Goal: Transaction & Acquisition: Purchase product/service

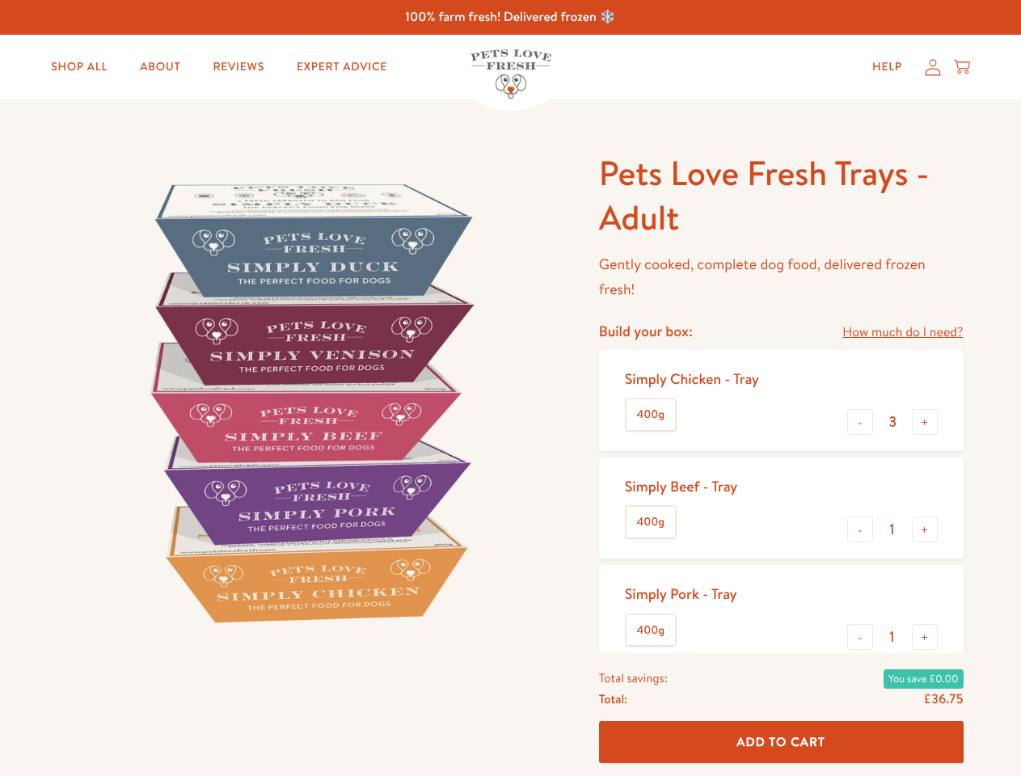
click at [510, 388] on img at bounding box center [309, 402] width 502 height 502
click at [903, 332] on link "How much do I need?" at bounding box center [903, 333] width 120 height 22
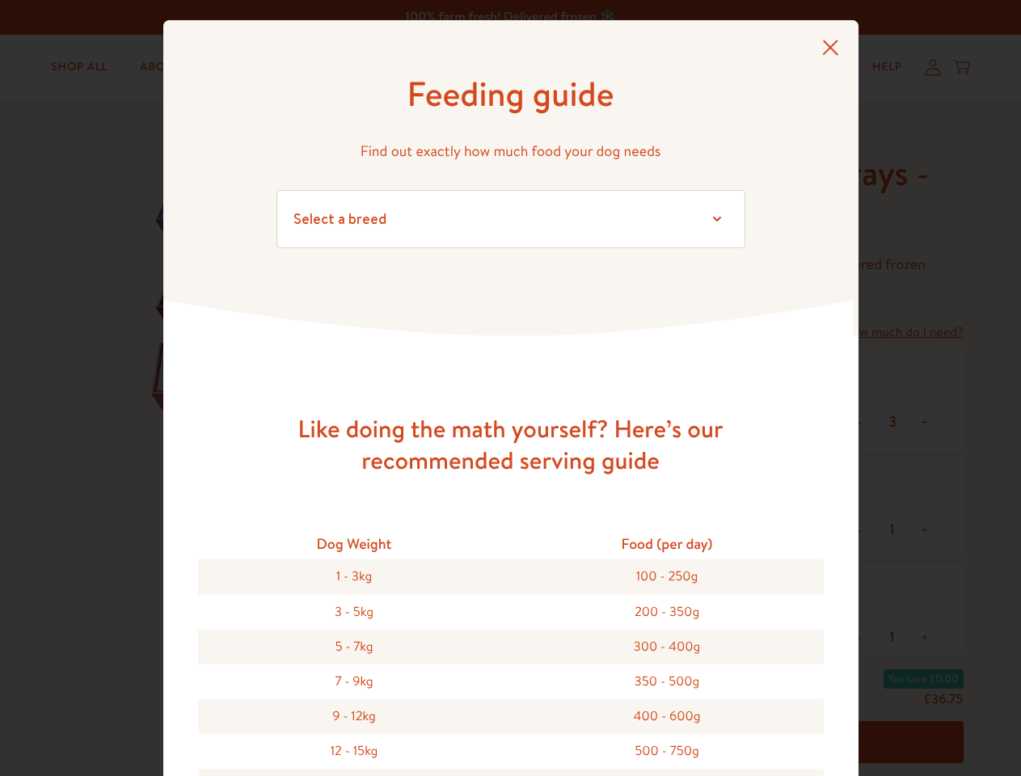
click at [860, 422] on div "Feeding guide Find out exactly how much food your dog needs Select a breed Affe…" at bounding box center [510, 388] width 1021 height 776
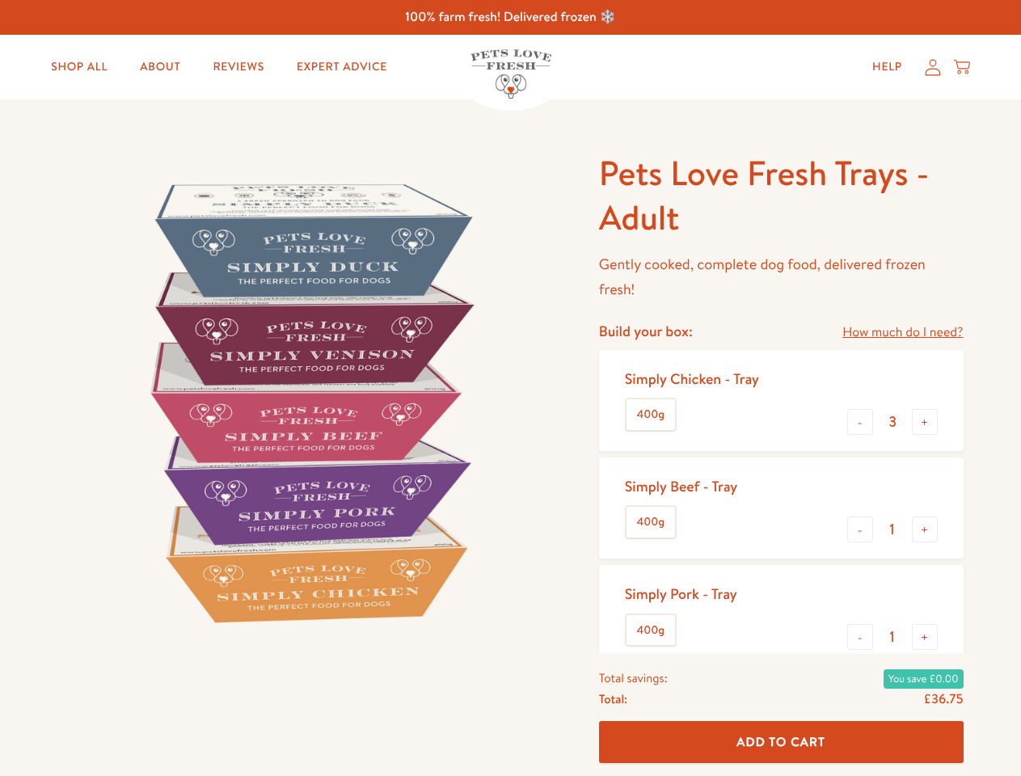
click at [925, 422] on button "+" at bounding box center [925, 422] width 26 height 26
type input "4"
click at [860, 530] on button "-" at bounding box center [861, 530] width 26 height 26
click at [925, 530] on button "+" at bounding box center [925, 530] width 26 height 26
type input "1"
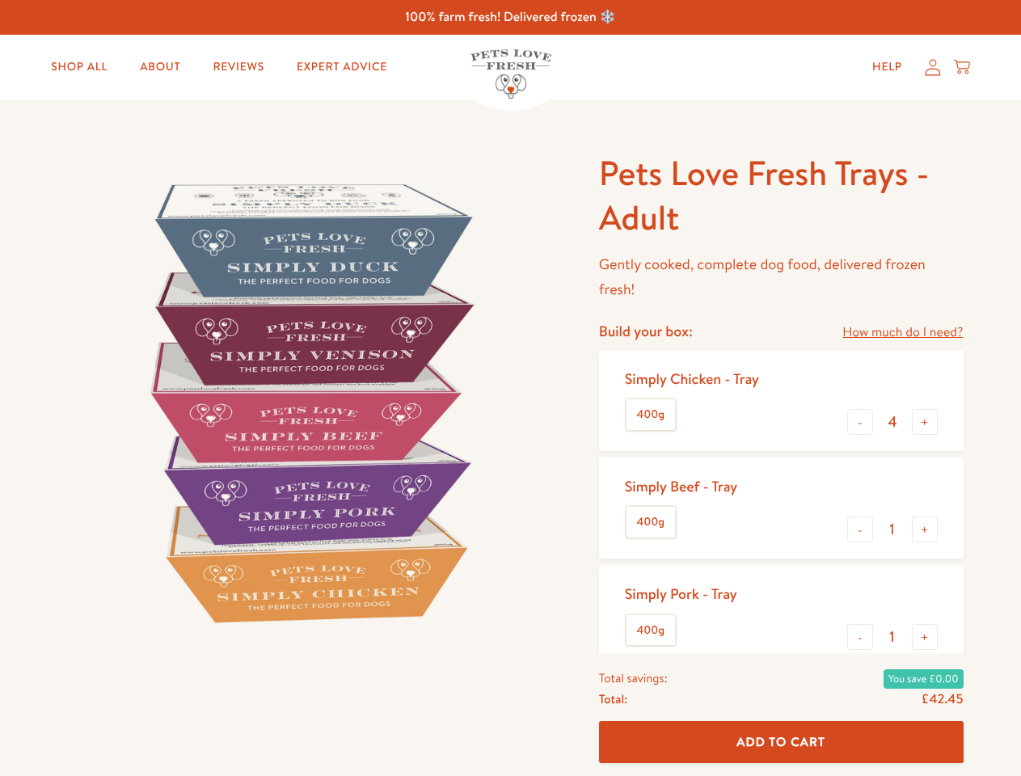
click at [860, 637] on button "-" at bounding box center [861, 637] width 26 height 26
click at [925, 637] on button "+" at bounding box center [925, 637] width 26 height 26
type input "1"
click at [781, 742] on span "Add To Cart" at bounding box center [781, 742] width 89 height 17
